Goal: Information Seeking & Learning: Learn about a topic

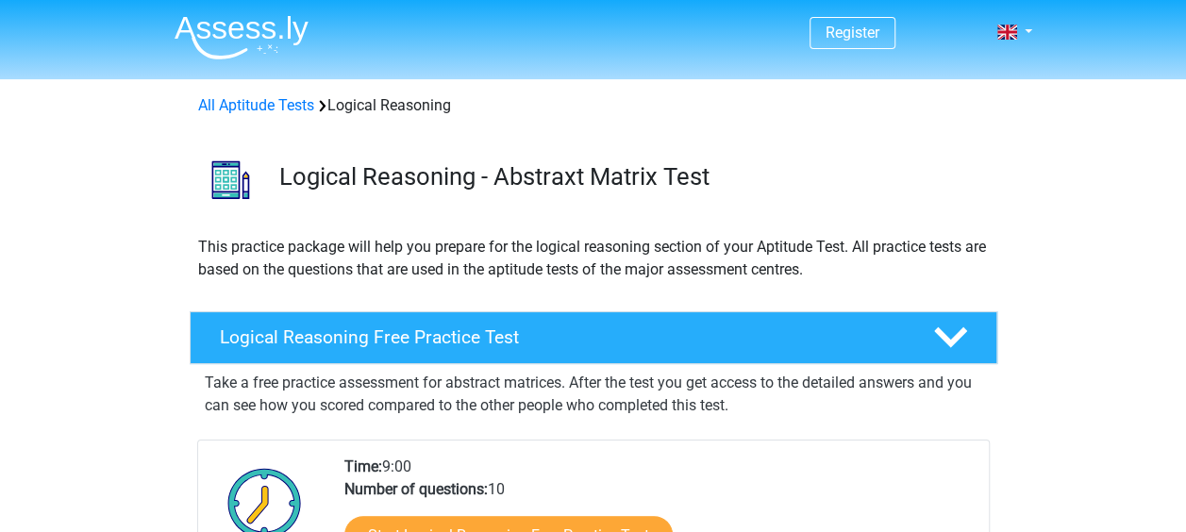
scroll to position [189, 0]
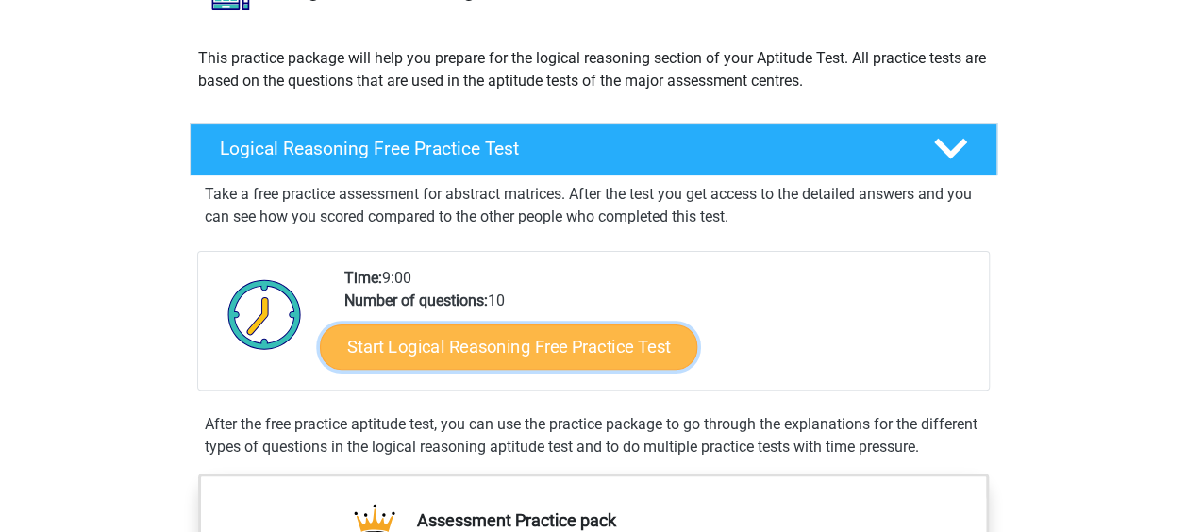
click at [558, 345] on link "Start Logical Reasoning Free Practice Test" at bounding box center [508, 346] width 377 height 45
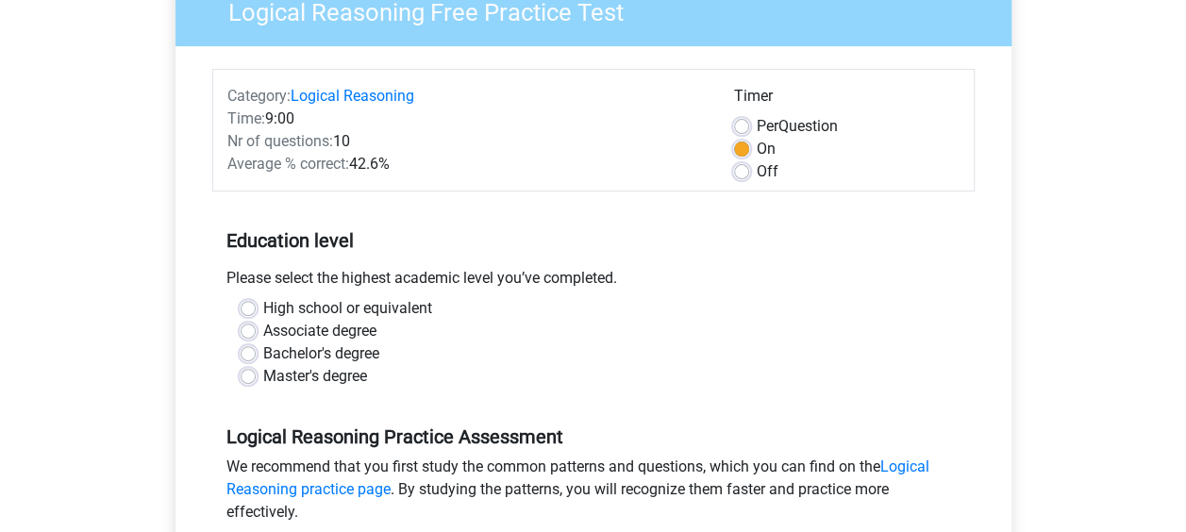
scroll to position [189, 0]
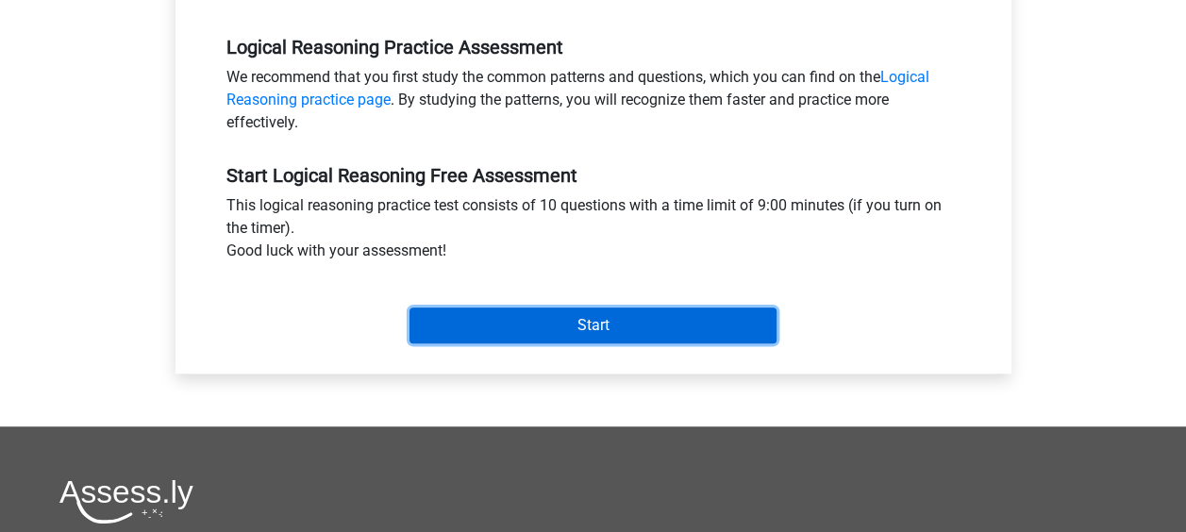
click at [574, 321] on input "Start" at bounding box center [592, 326] width 367 height 36
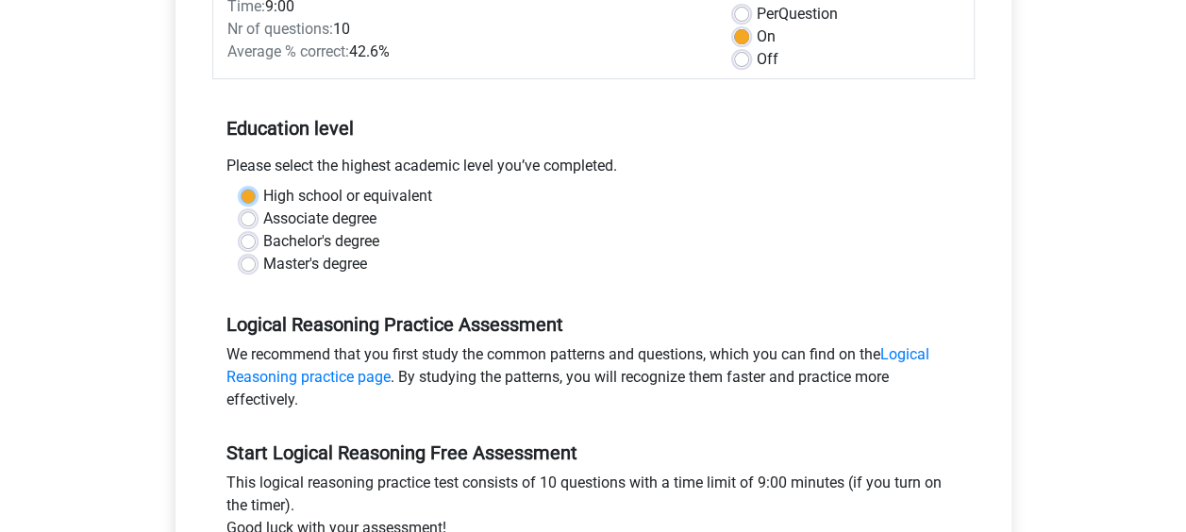
scroll to position [284, 0]
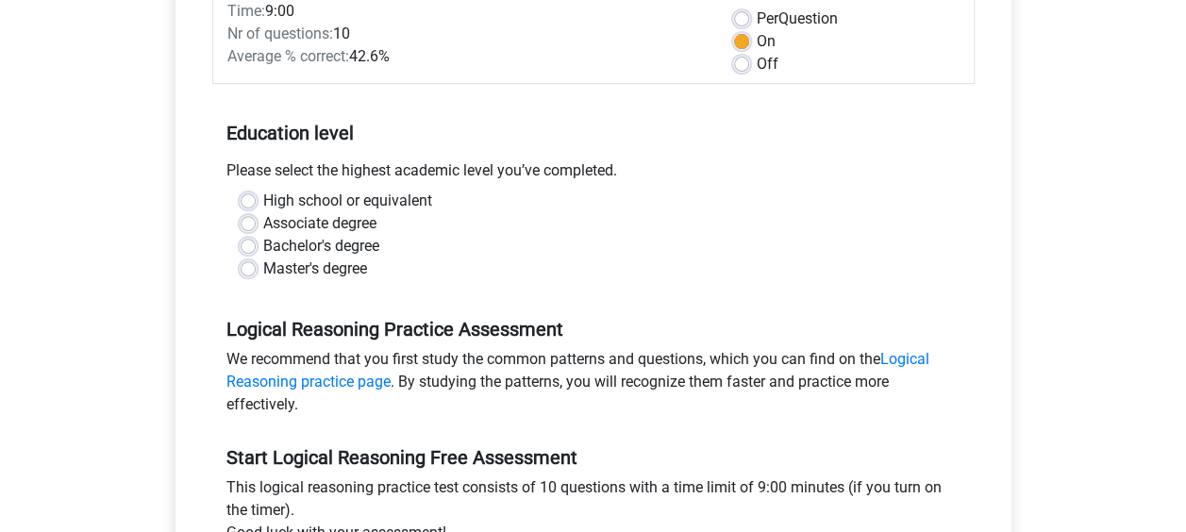
click at [263, 271] on label "Master's degree" at bounding box center [315, 269] width 104 height 23
click at [244, 271] on input "Master's degree" at bounding box center [248, 267] width 15 height 19
radio input "true"
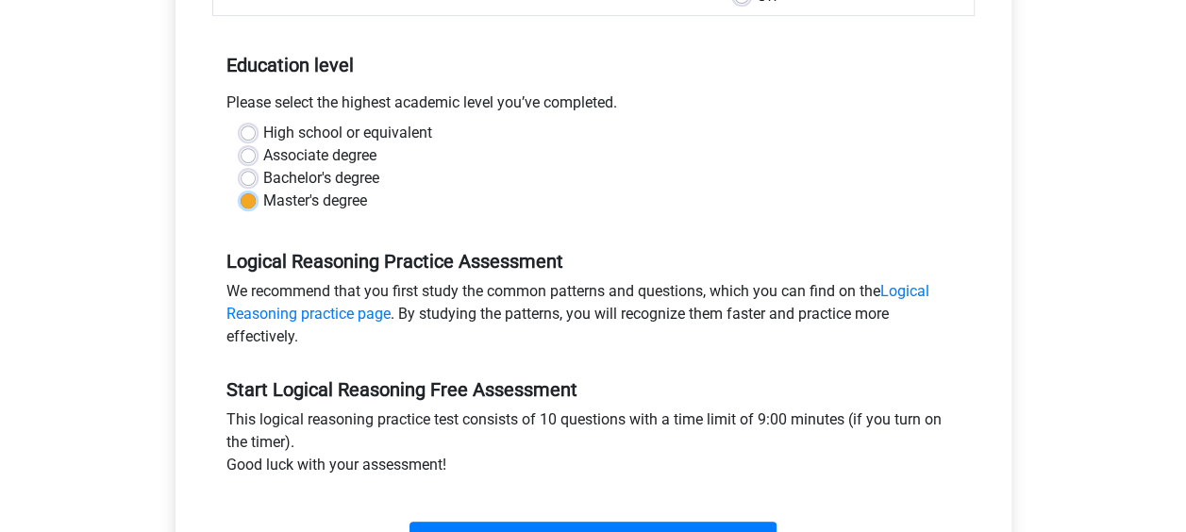
scroll to position [378, 0]
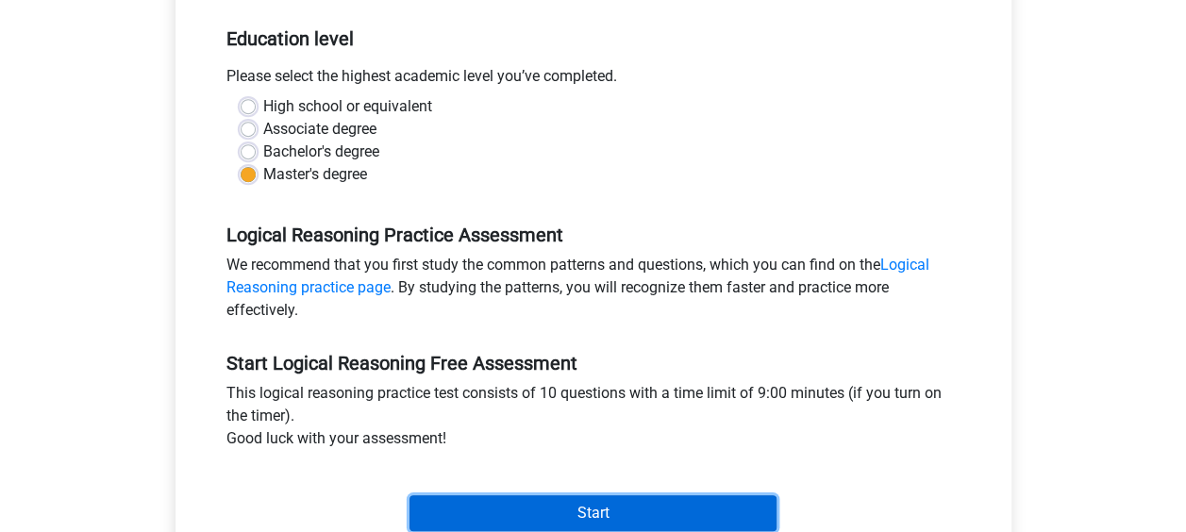
click at [548, 506] on input "Start" at bounding box center [592, 513] width 367 height 36
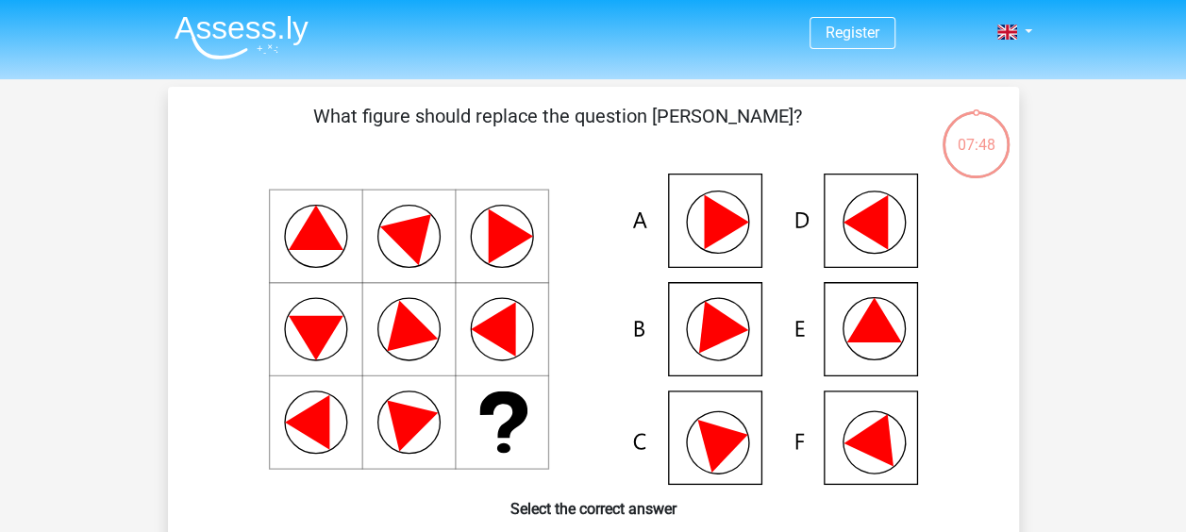
click at [727, 339] on icon at bounding box center [713, 321] width 68 height 63
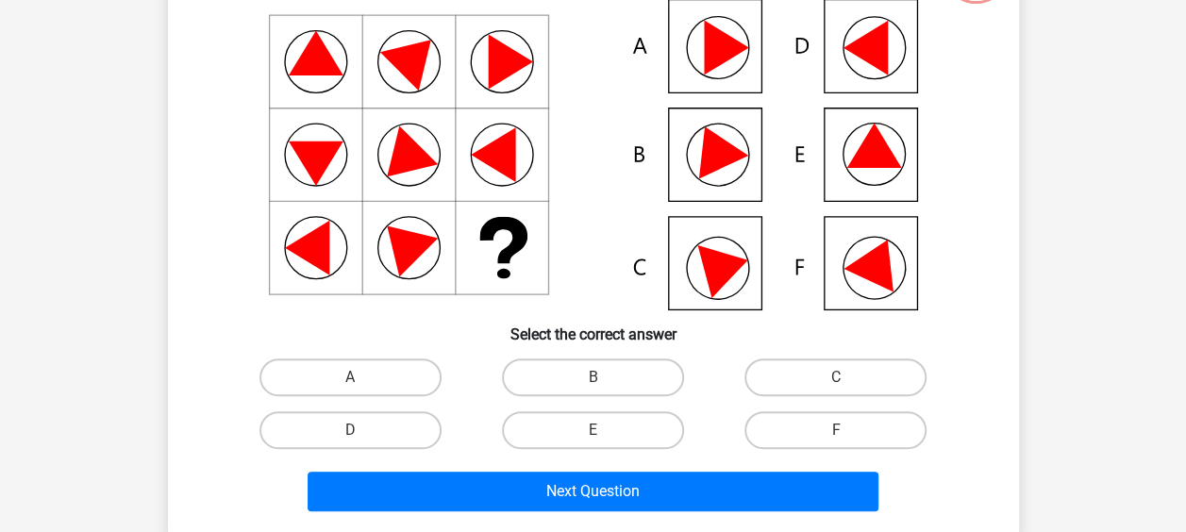
scroll to position [283, 0]
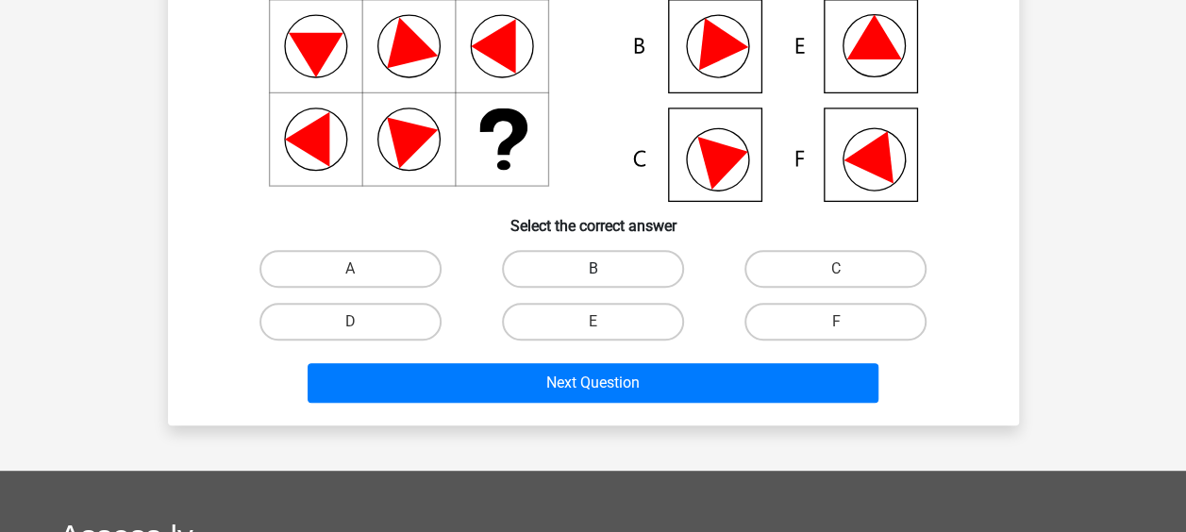
click at [569, 271] on label "B" at bounding box center [593, 269] width 182 height 38
click at [592, 271] on input "B" at bounding box center [598, 275] width 12 height 12
radio input "true"
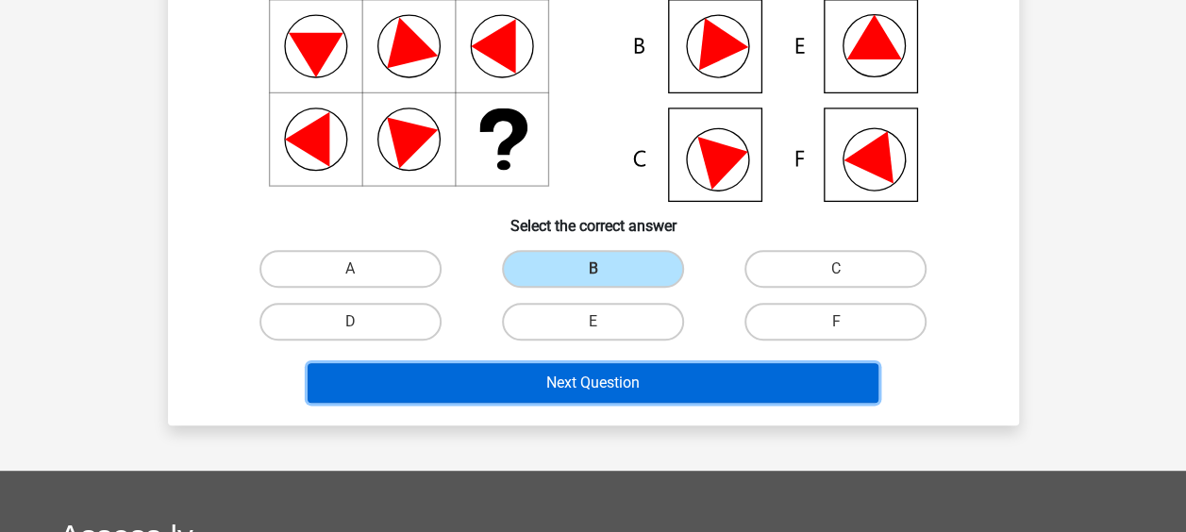
click at [571, 391] on button "Next Question" at bounding box center [593, 383] width 571 height 40
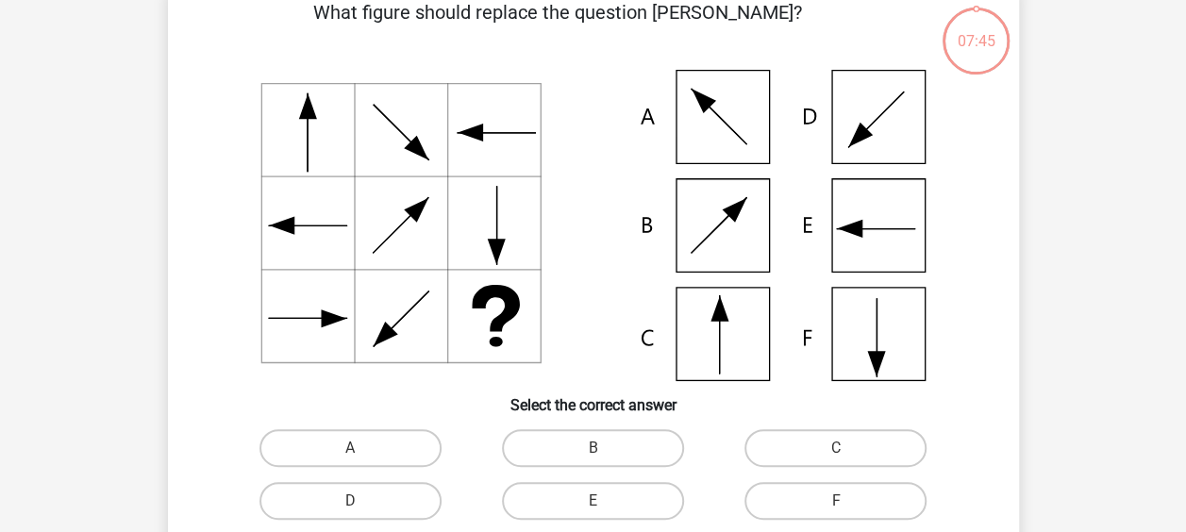
scroll to position [87, 0]
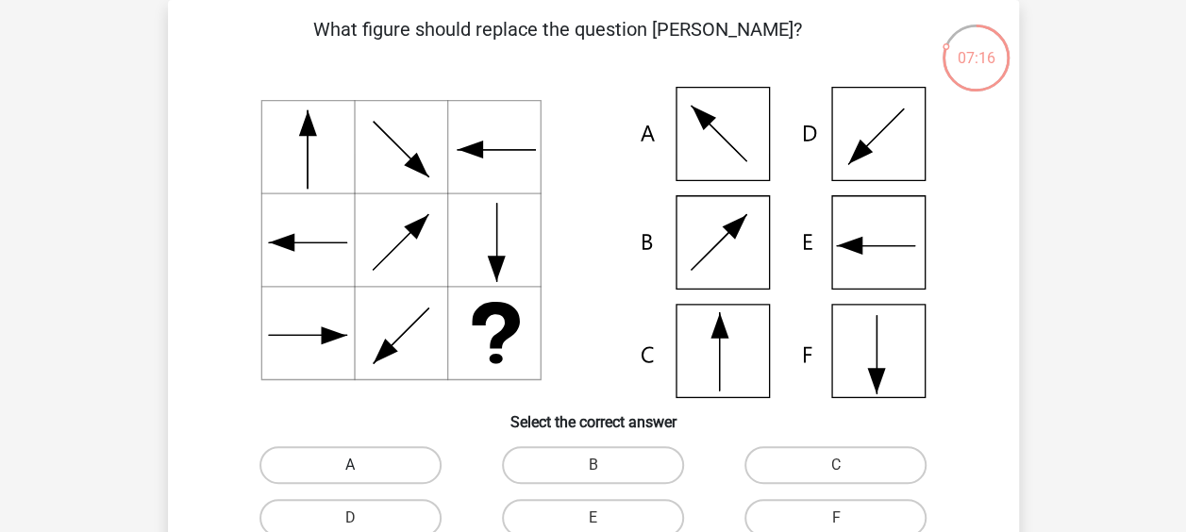
click at [365, 464] on label "A" at bounding box center [350, 465] width 182 height 38
click at [362, 465] on input "A" at bounding box center [356, 471] width 12 height 12
radio input "true"
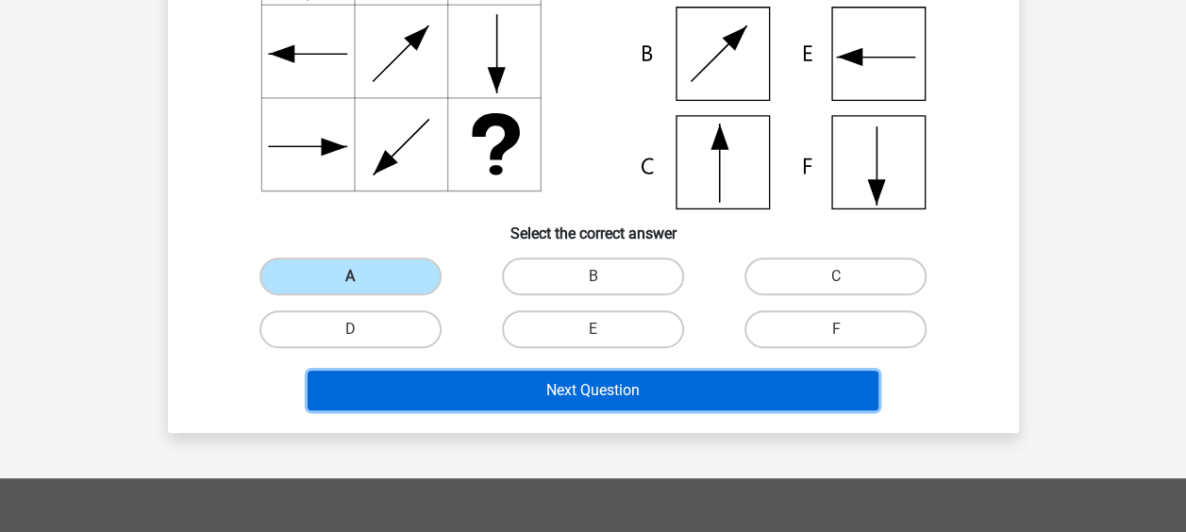
click at [561, 392] on button "Next Question" at bounding box center [593, 391] width 571 height 40
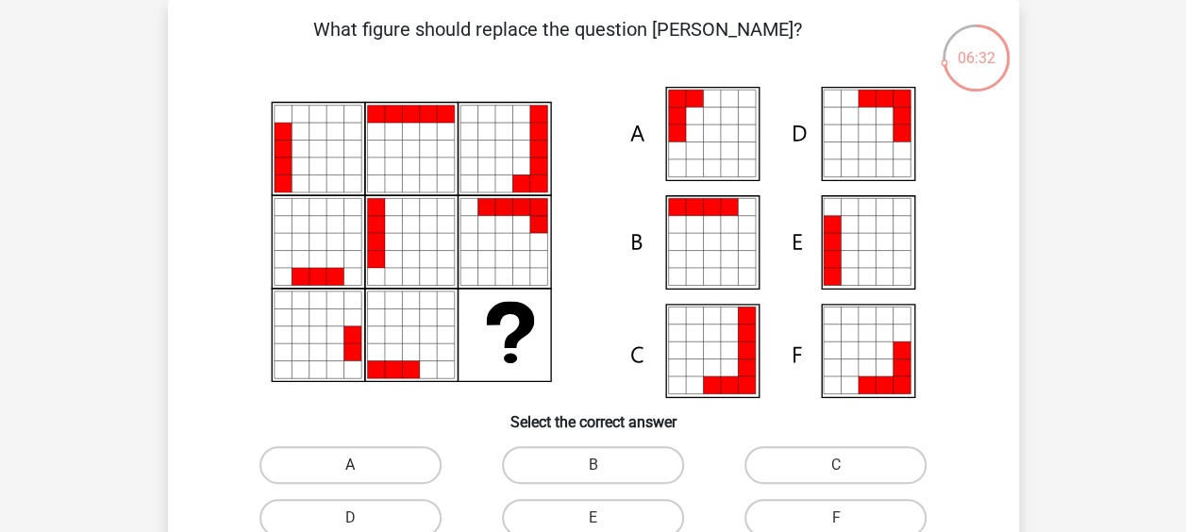
click at [384, 449] on label "A" at bounding box center [350, 465] width 182 height 38
click at [362, 465] on input "A" at bounding box center [356, 471] width 12 height 12
radio input "true"
click at [579, 467] on label "B" at bounding box center [593, 465] width 182 height 38
click at [592, 467] on input "B" at bounding box center [598, 471] width 12 height 12
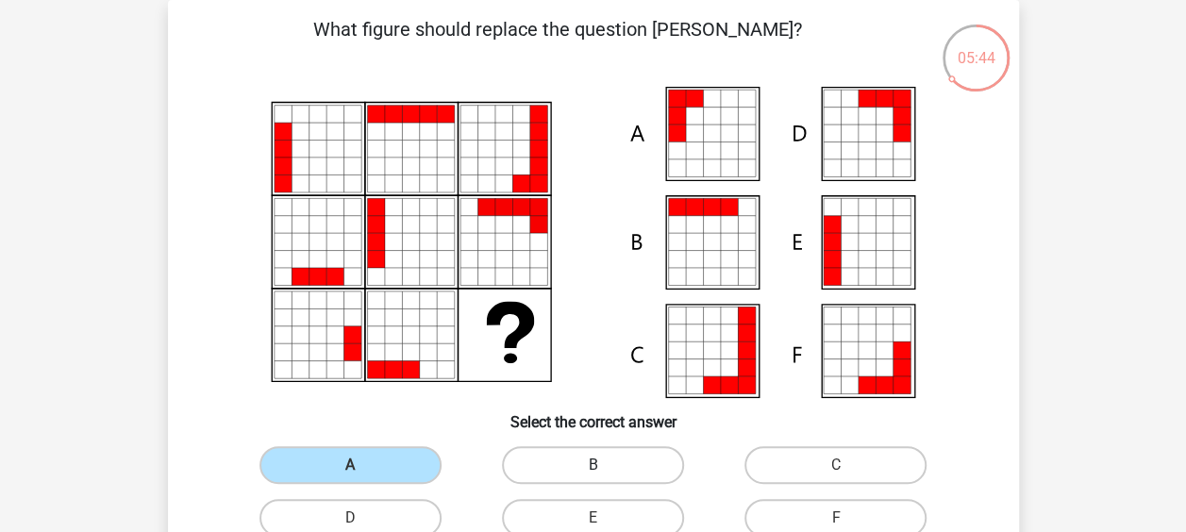
radio input "true"
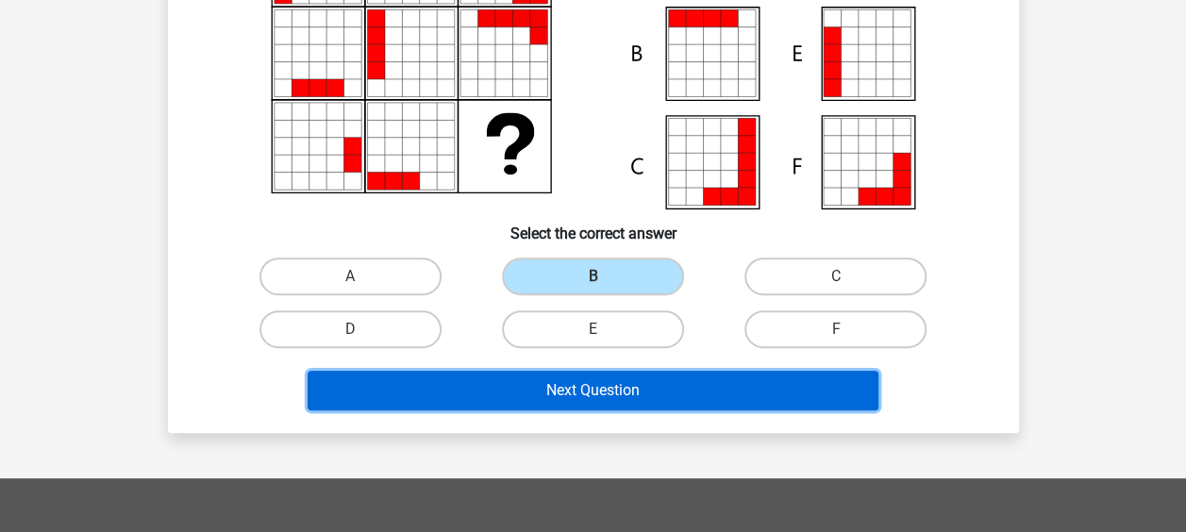
click at [581, 387] on button "Next Question" at bounding box center [593, 391] width 571 height 40
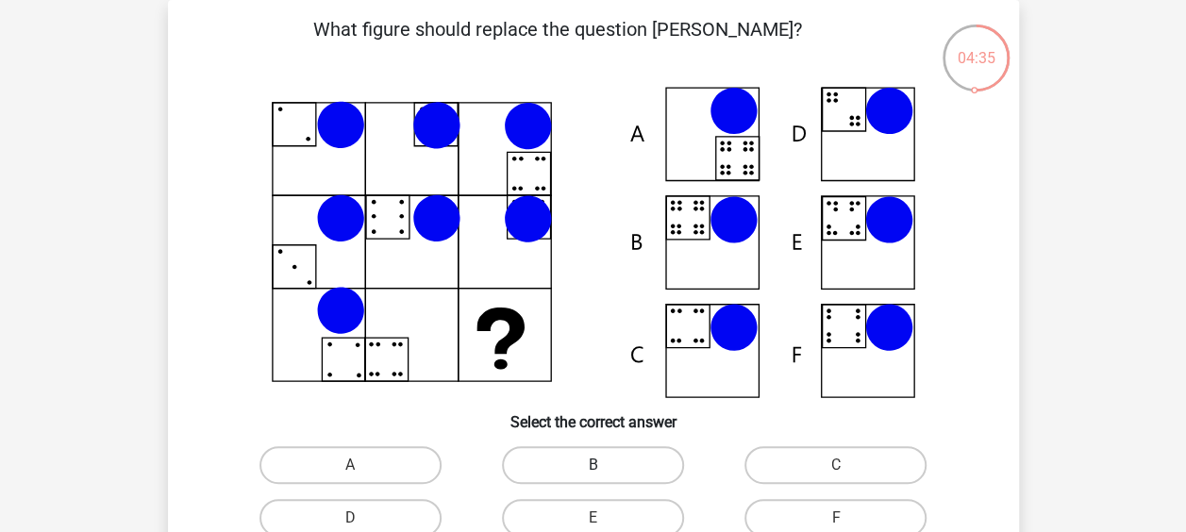
click at [603, 461] on label "B" at bounding box center [593, 465] width 182 height 38
click at [603, 465] on input "B" at bounding box center [598, 471] width 12 height 12
radio input "true"
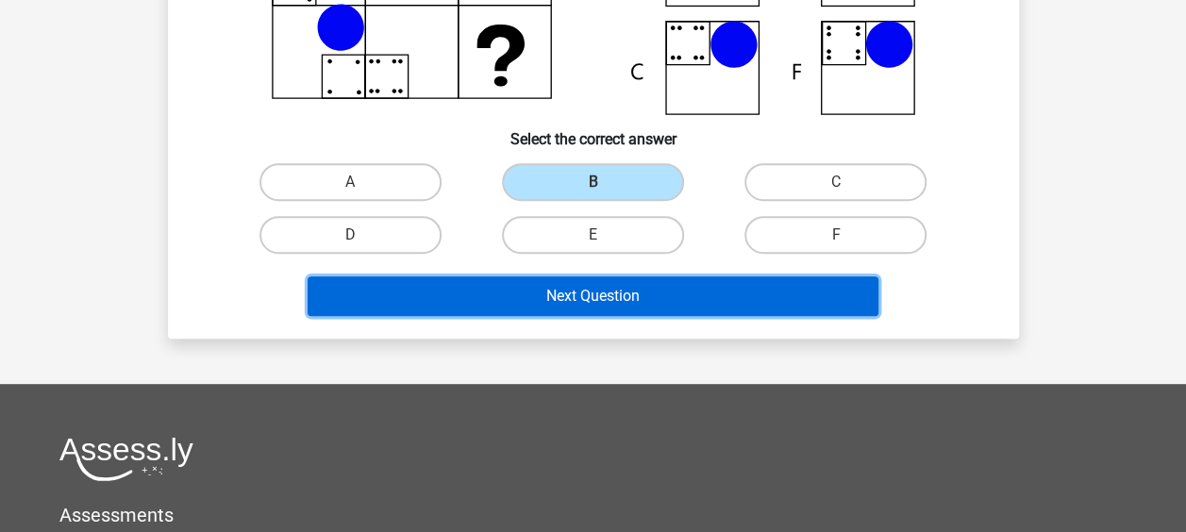
click at [607, 300] on button "Next Question" at bounding box center [593, 296] width 571 height 40
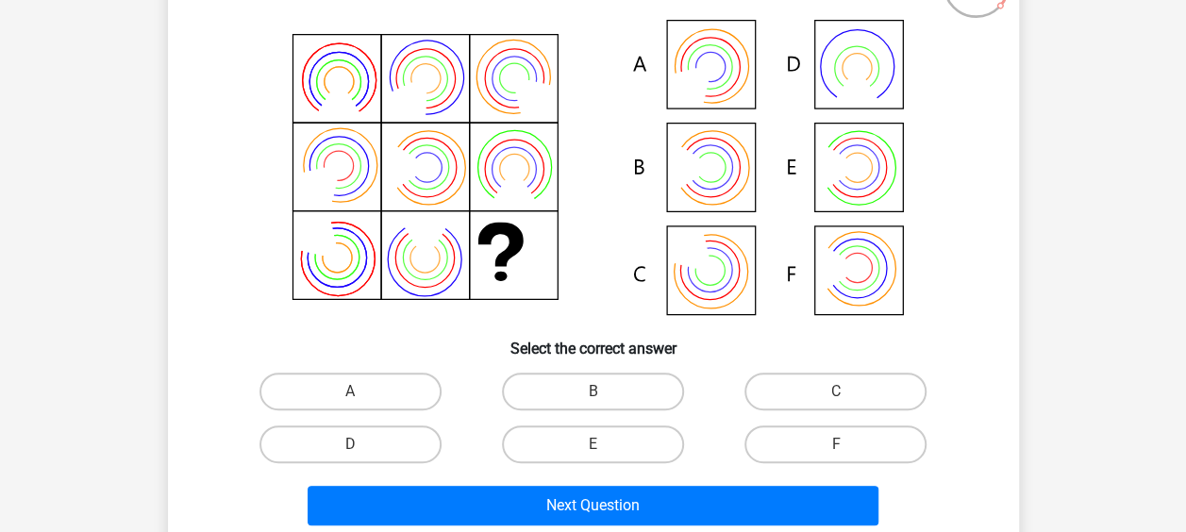
scroll to position [283, 0]
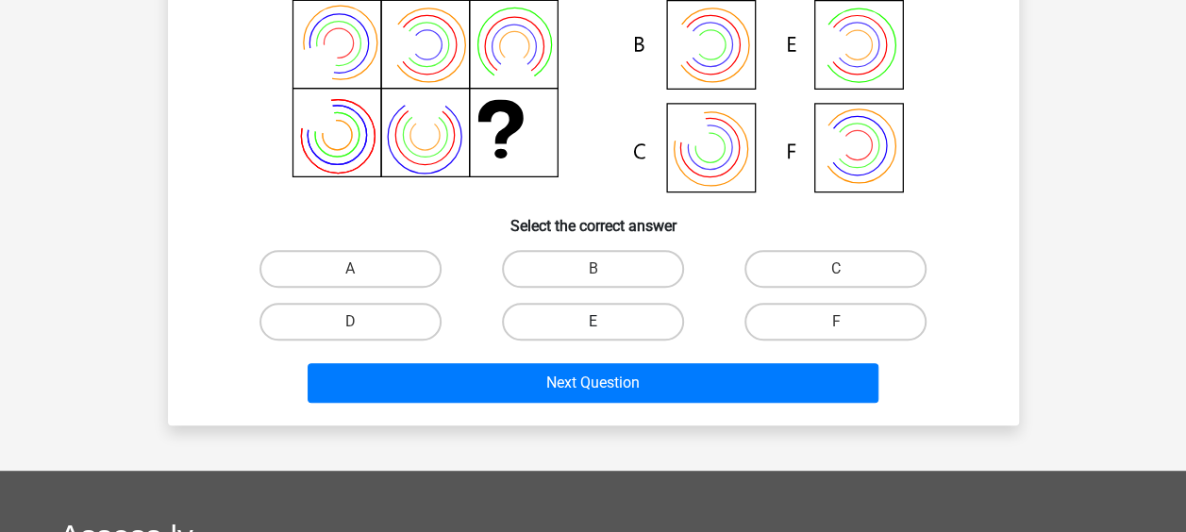
click at [637, 319] on label "E" at bounding box center [593, 322] width 182 height 38
click at [605, 322] on input "E" at bounding box center [598, 328] width 12 height 12
radio input "true"
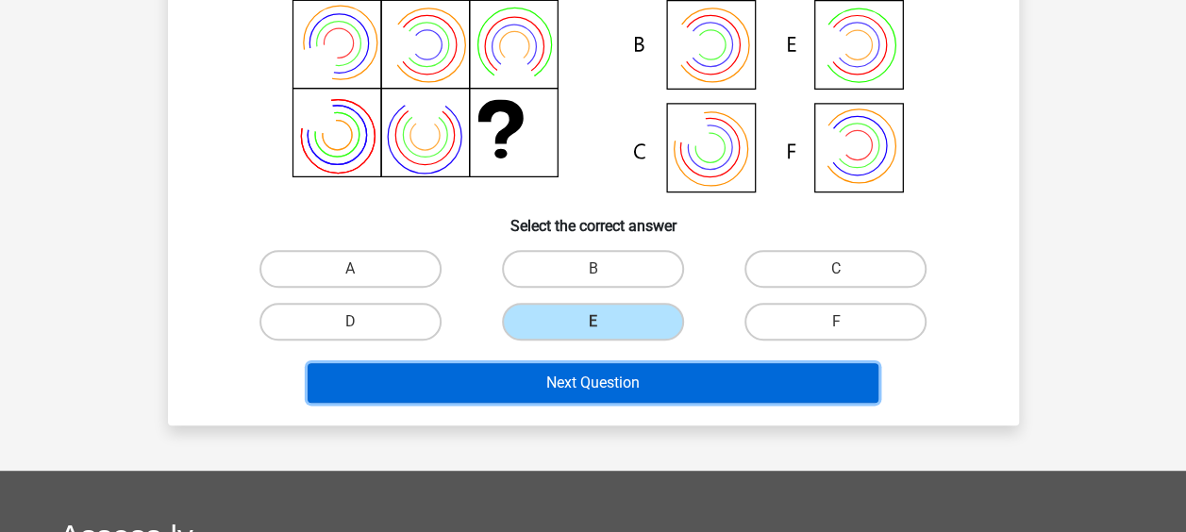
click at [641, 387] on button "Next Question" at bounding box center [593, 383] width 571 height 40
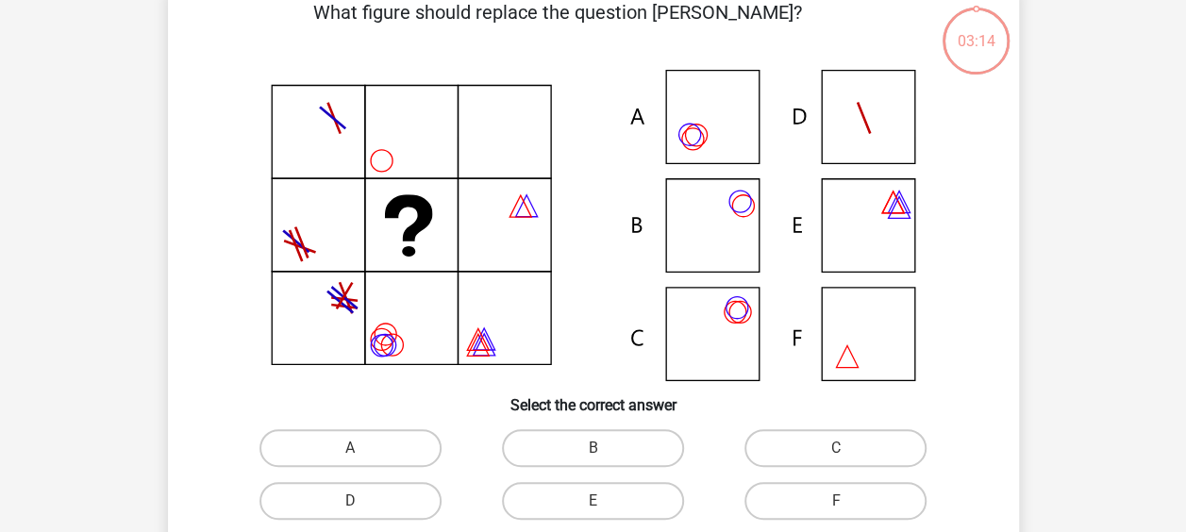
scroll to position [87, 0]
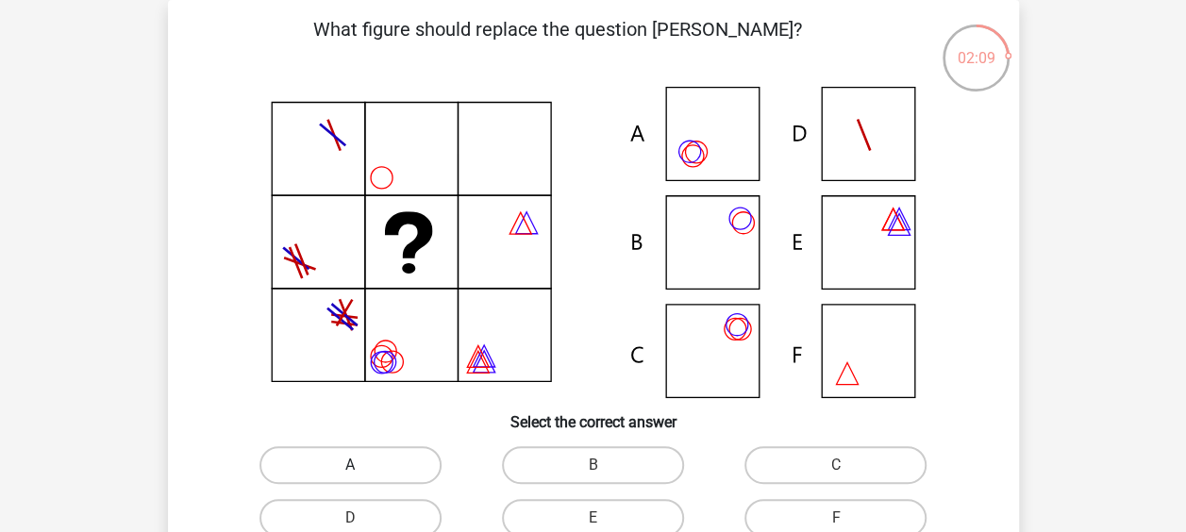
click at [383, 457] on label "A" at bounding box center [350, 465] width 182 height 38
click at [362, 465] on input "A" at bounding box center [356, 471] width 12 height 12
radio input "true"
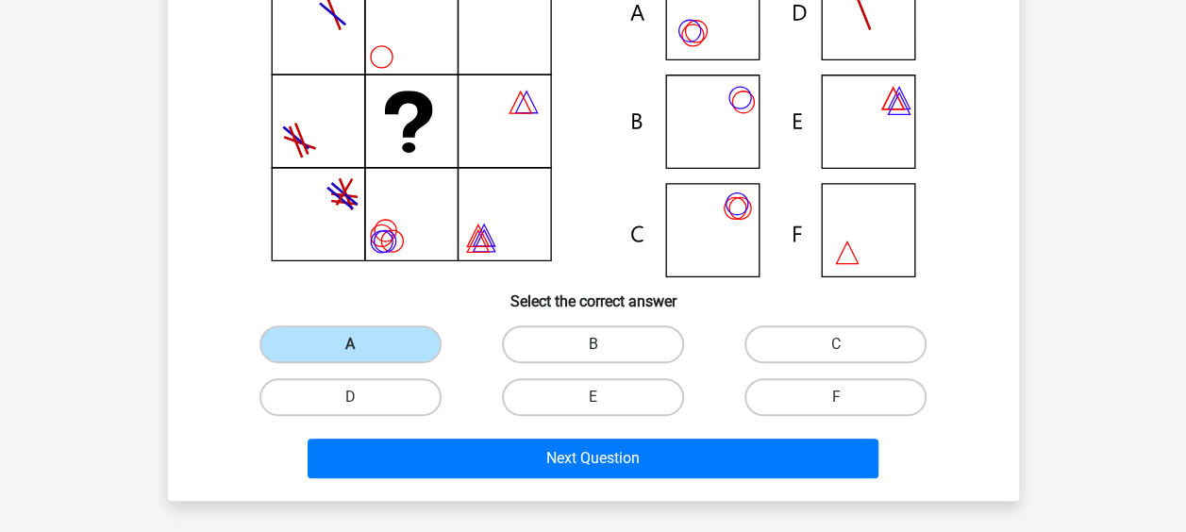
scroll to position [370, 0]
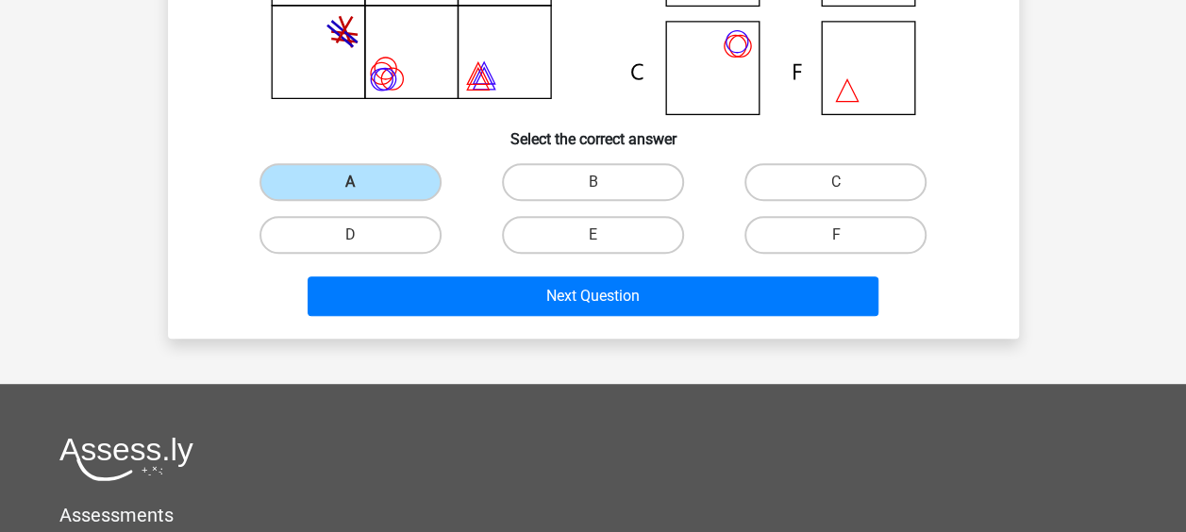
click at [636, 272] on div "Next Question" at bounding box center [593, 292] width 791 height 62
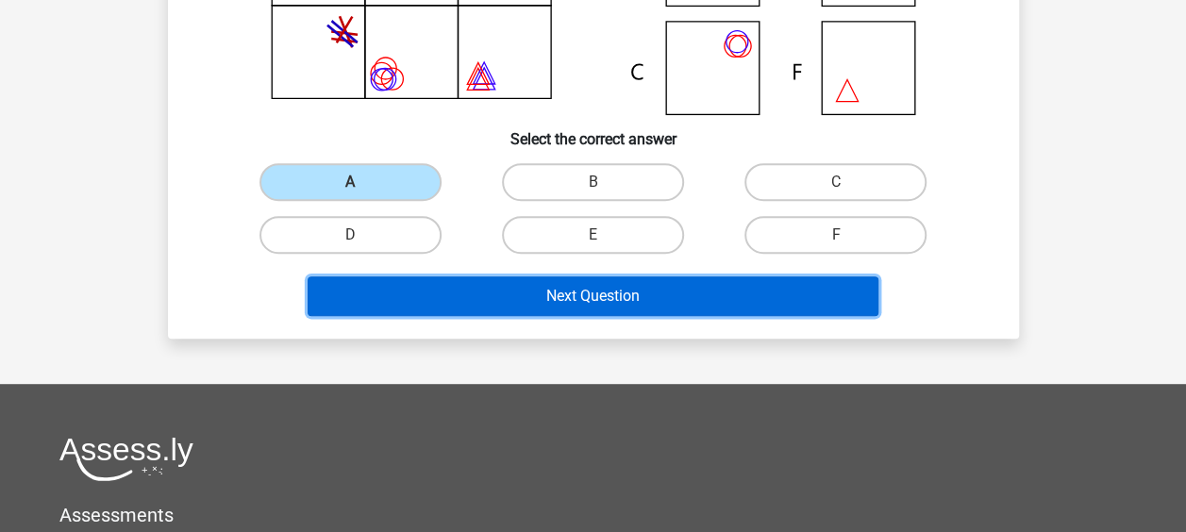
click at [630, 304] on button "Next Question" at bounding box center [593, 296] width 571 height 40
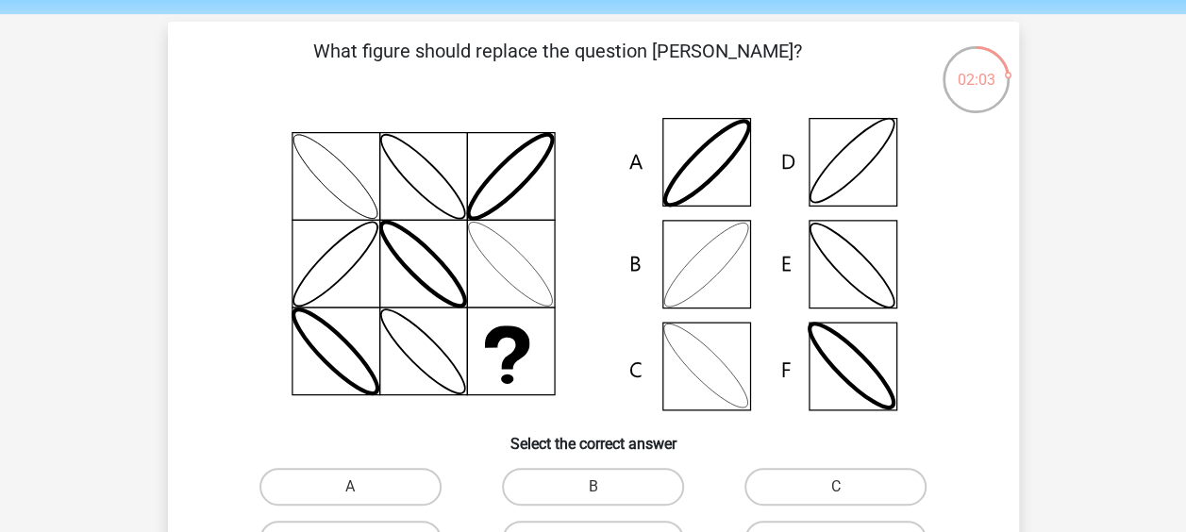
scroll to position [94, 0]
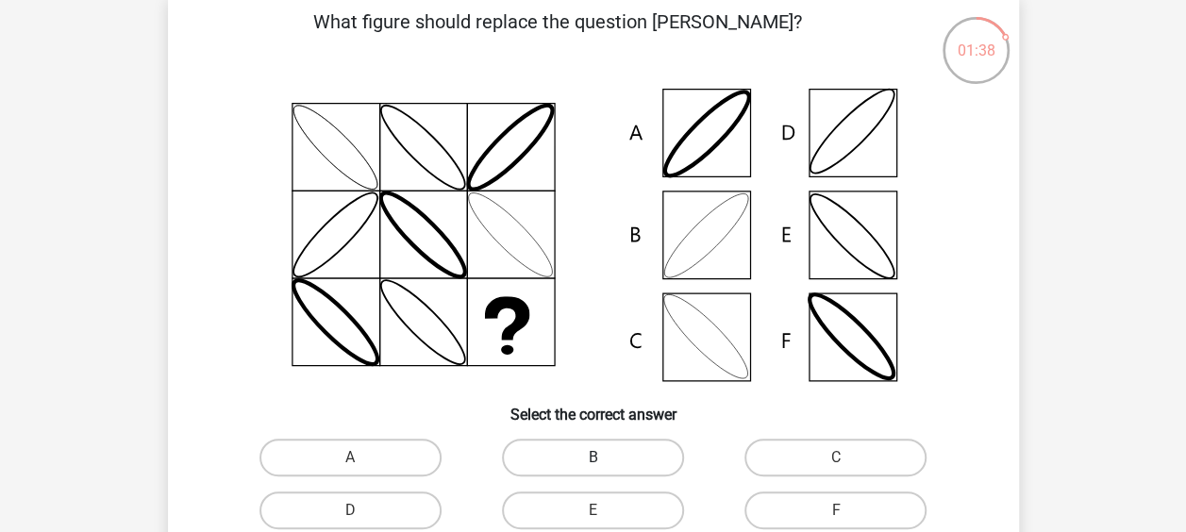
click at [587, 457] on label "B" at bounding box center [593, 458] width 182 height 38
click at [592, 458] on input "B" at bounding box center [598, 464] width 12 height 12
radio input "true"
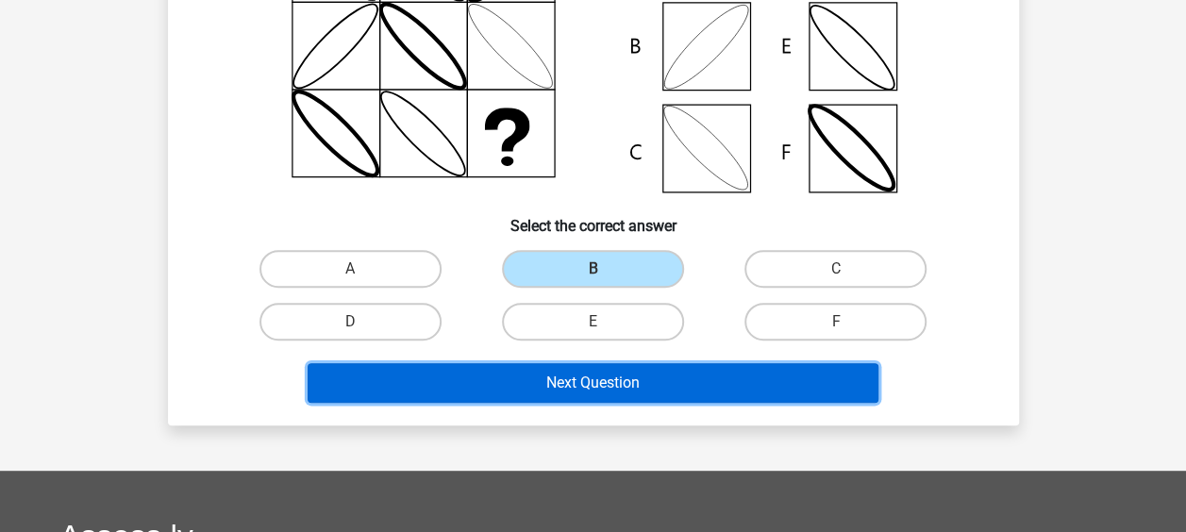
click at [585, 391] on button "Next Question" at bounding box center [593, 383] width 571 height 40
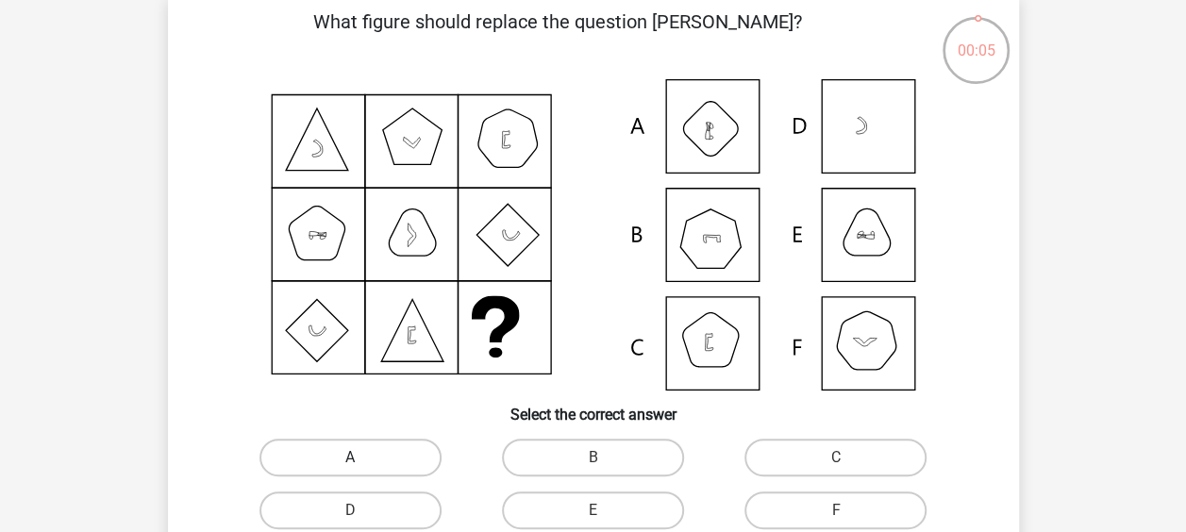
click at [411, 456] on label "A" at bounding box center [350, 458] width 182 height 38
click at [362, 458] on input "A" at bounding box center [356, 464] width 12 height 12
radio input "true"
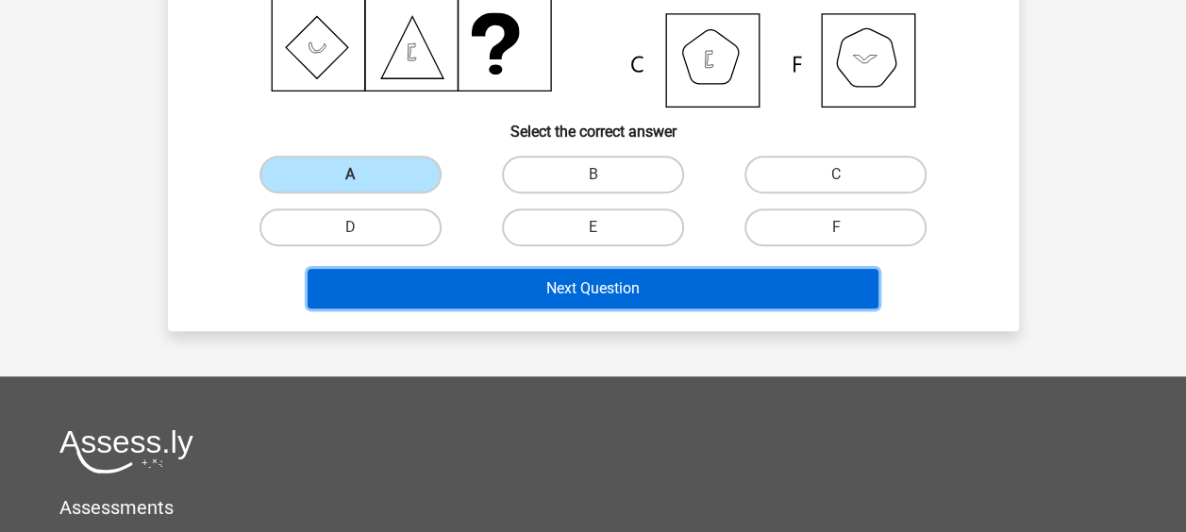
click at [621, 286] on button "Next Question" at bounding box center [593, 289] width 571 height 40
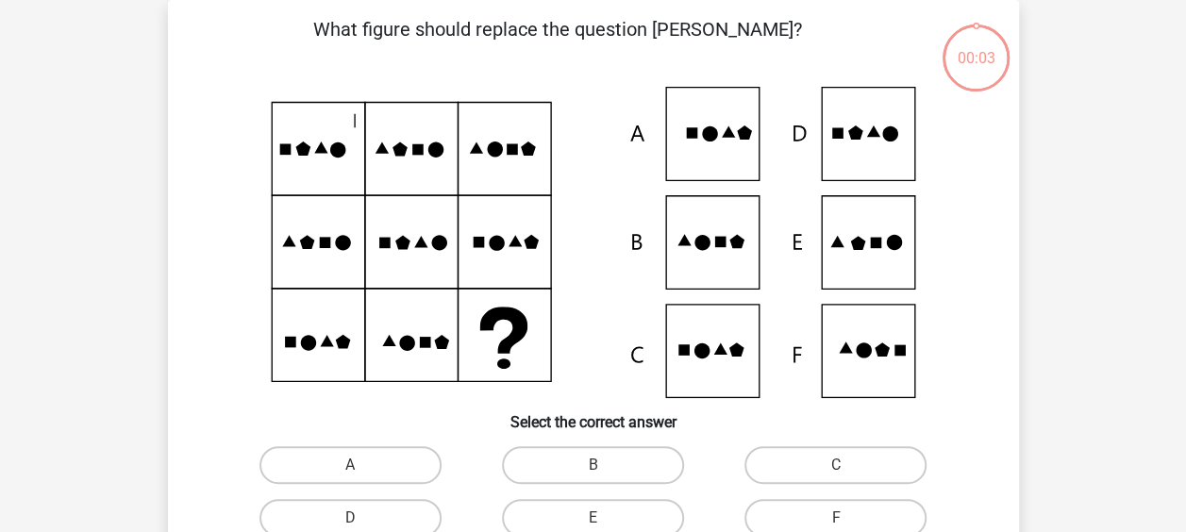
scroll to position [87, 0]
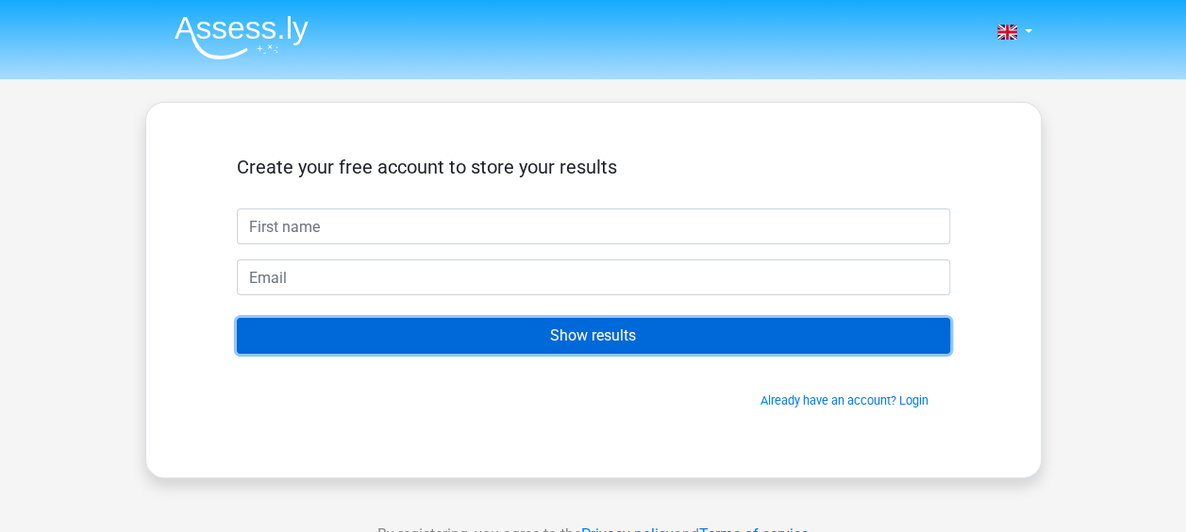
click at [608, 332] on input "Show results" at bounding box center [593, 336] width 713 height 36
click at [596, 323] on input "Show results" at bounding box center [593, 336] width 713 height 36
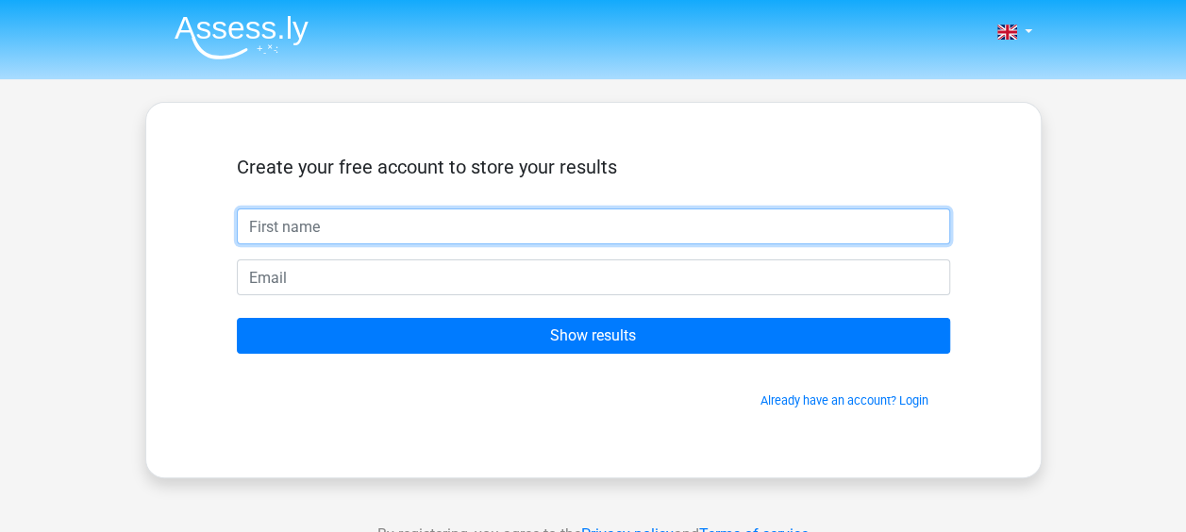
click at [436, 230] on input "text" at bounding box center [593, 226] width 713 height 36
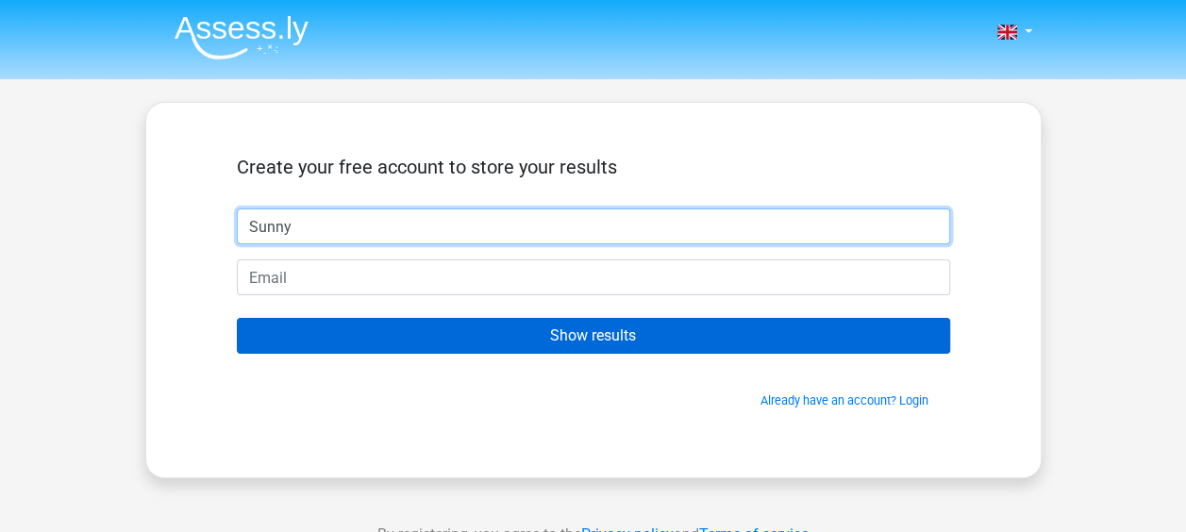
type input "Sunny"
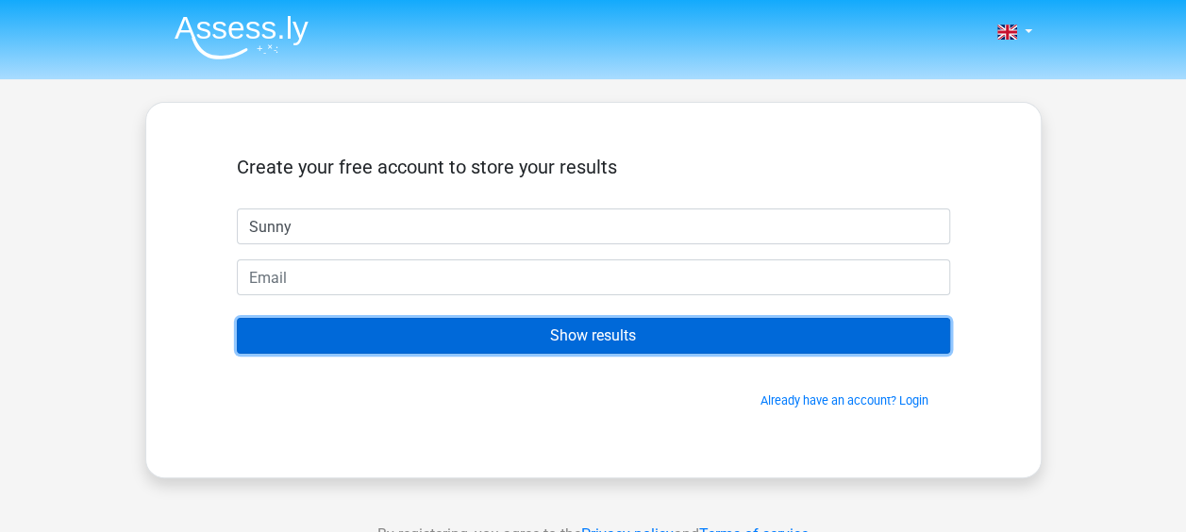
click at [602, 329] on input "Show results" at bounding box center [593, 336] width 713 height 36
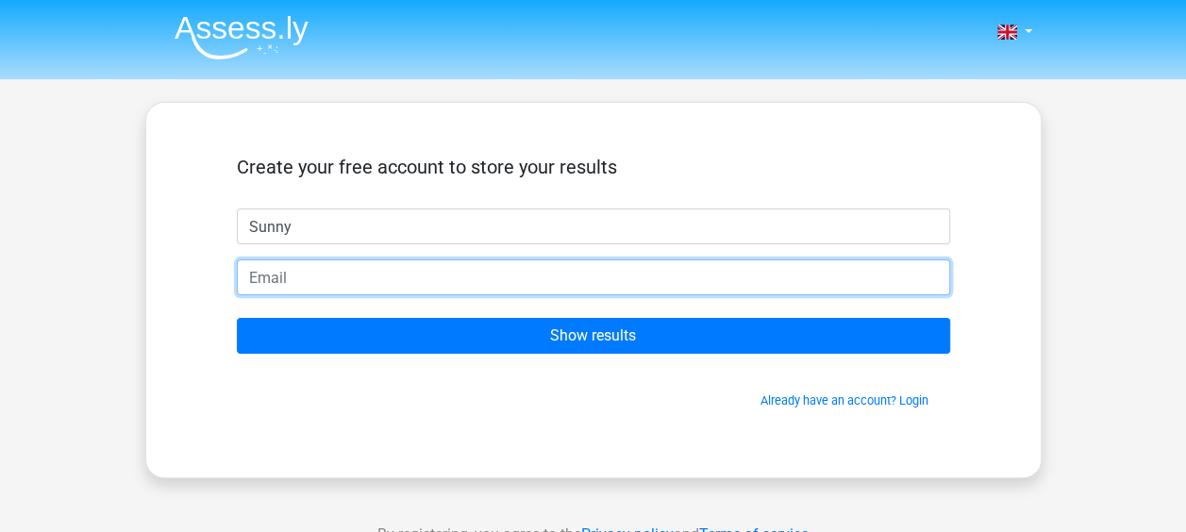
click at [321, 274] on input "email" at bounding box center [593, 277] width 713 height 36
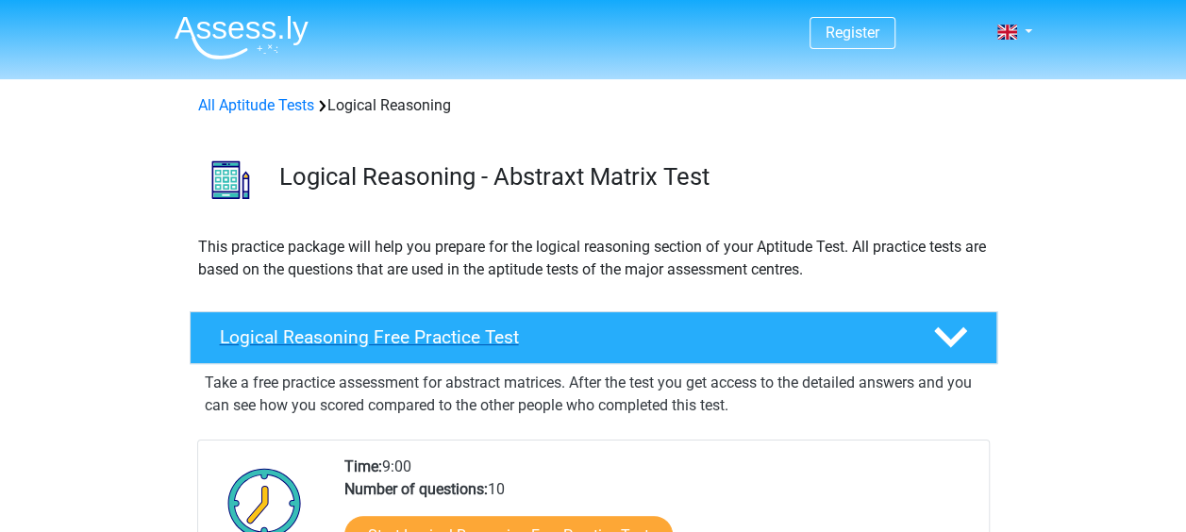
click at [536, 355] on div "Logical Reasoning Free Practice Test" at bounding box center [594, 337] width 808 height 53
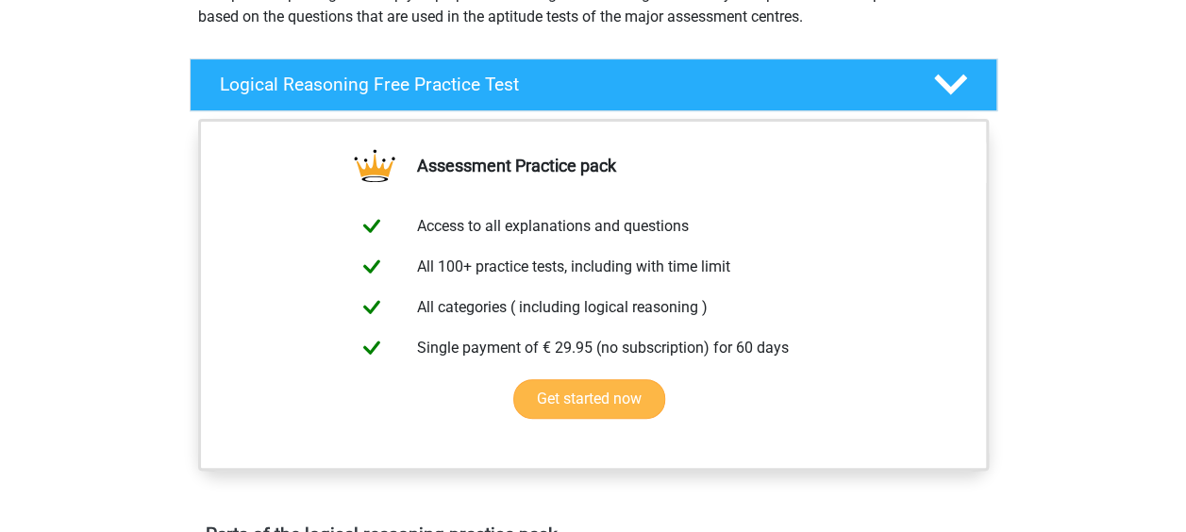
scroll to position [283, 0]
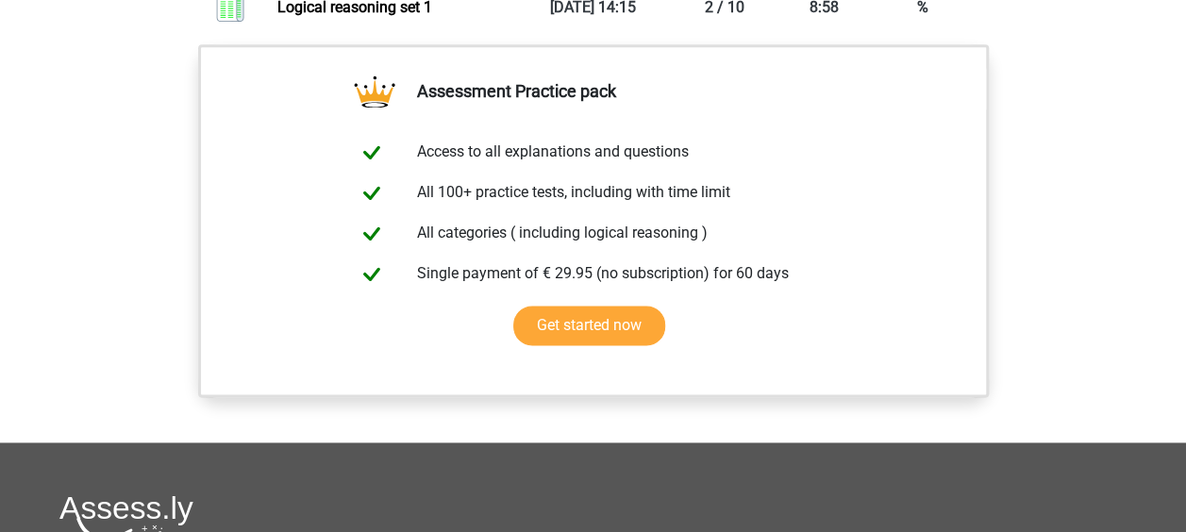
scroll to position [1321, 0]
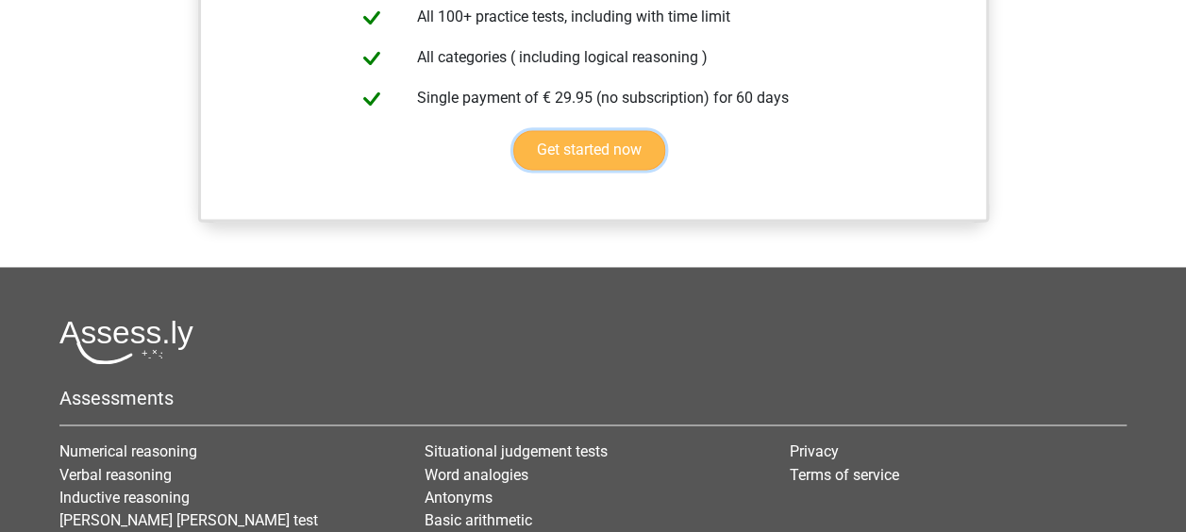
click at [606, 144] on link "Get started now" at bounding box center [589, 150] width 152 height 40
